Goal: Find specific page/section: Find specific page/section

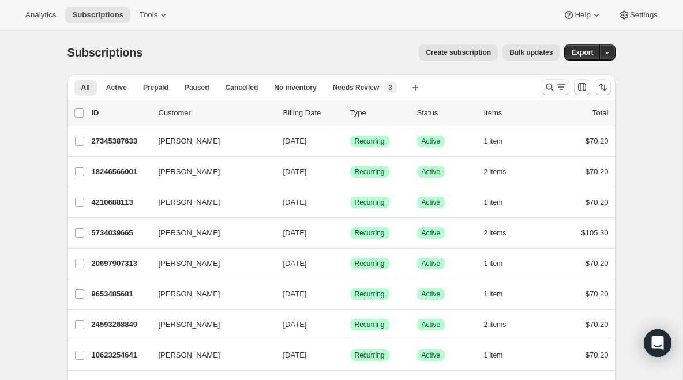
click at [548, 82] on icon "Search and filter results" at bounding box center [550, 87] width 12 height 12
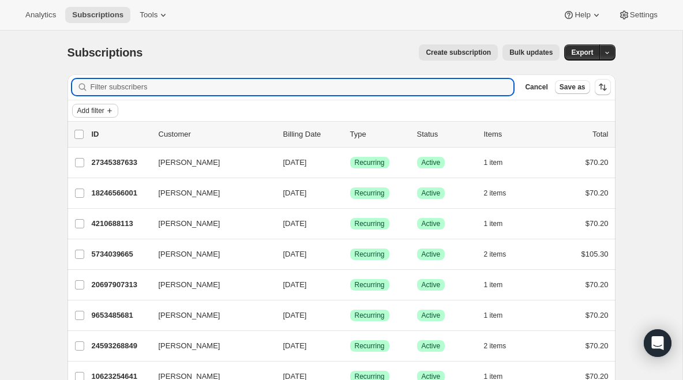
click at [112, 113] on icon "Add filter" at bounding box center [109, 111] width 5 height 5
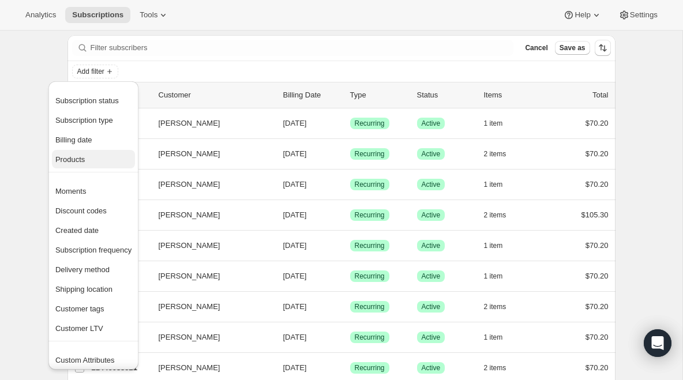
click at [92, 163] on span "Products" at bounding box center [93, 160] width 76 height 12
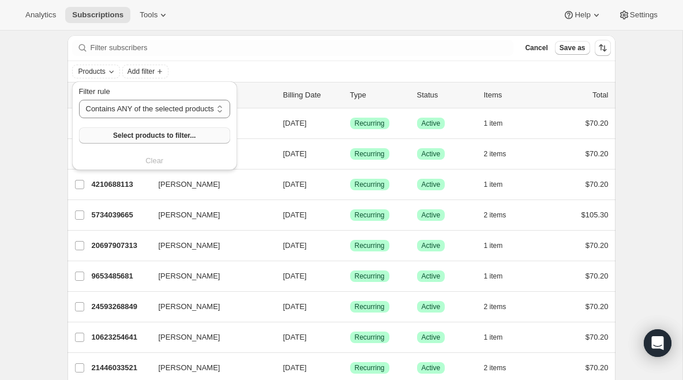
click at [134, 134] on span "Select products to filter..." at bounding box center [154, 135] width 83 height 9
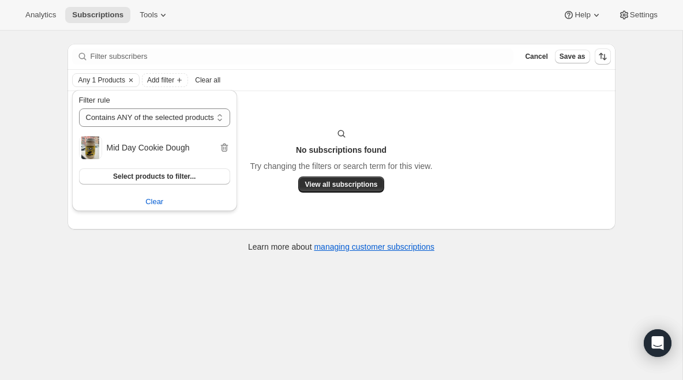
scroll to position [31, 0]
